Goal: Information Seeking & Learning: Learn about a topic

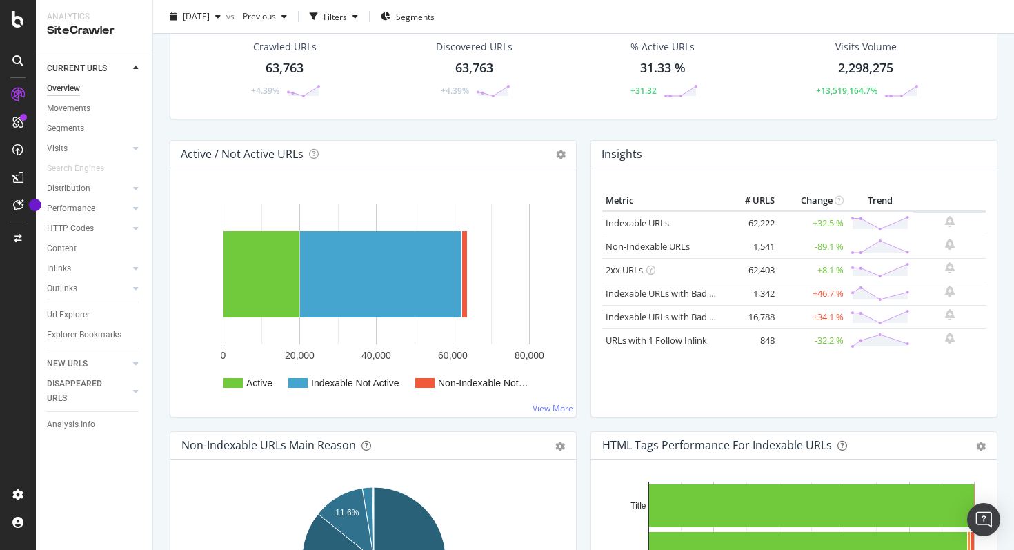
scroll to position [69, 0]
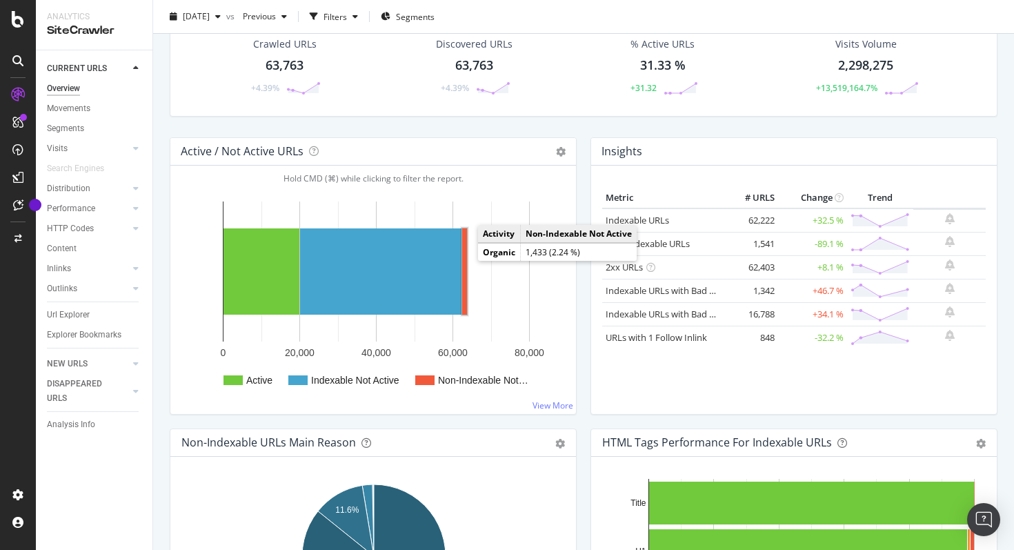
click at [464, 261] on rect "A chart." at bounding box center [464, 271] width 5 height 86
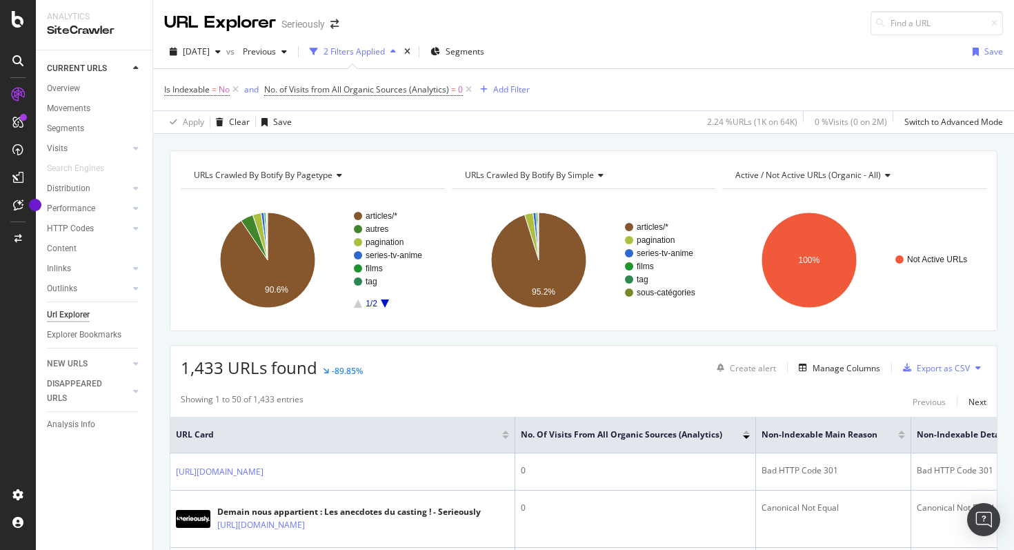
click at [781, 172] on span "Active / Not Active URLs (organic - all)" at bounding box center [808, 175] width 146 height 12
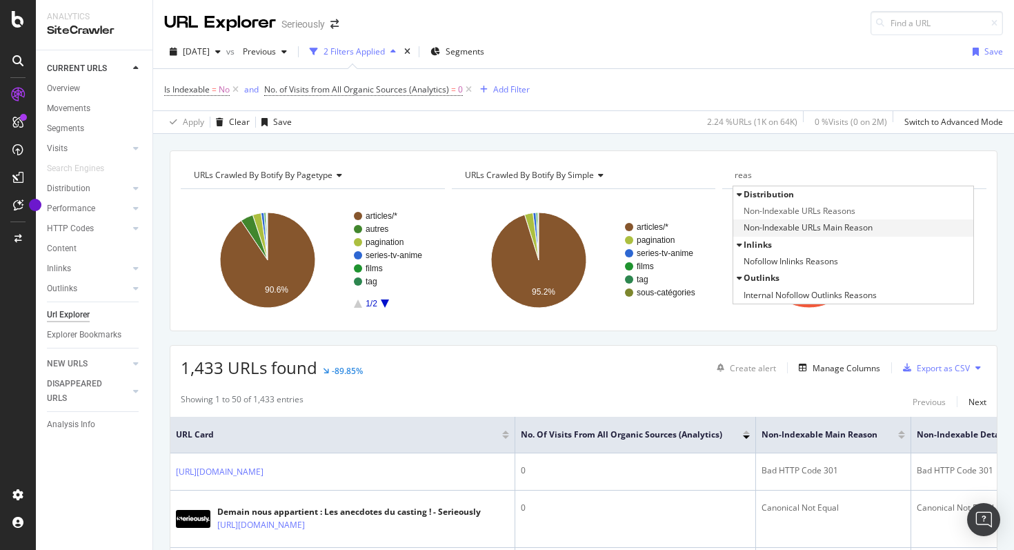
type input "reas"
click at [801, 233] on span "Non-Indexable URLs Main Reason" at bounding box center [808, 228] width 129 height 14
